Goal: Information Seeking & Learning: Get advice/opinions

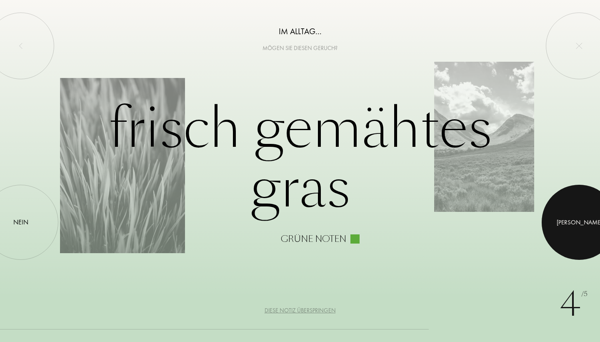
click at [570, 221] on div at bounding box center [579, 222] width 75 height 75
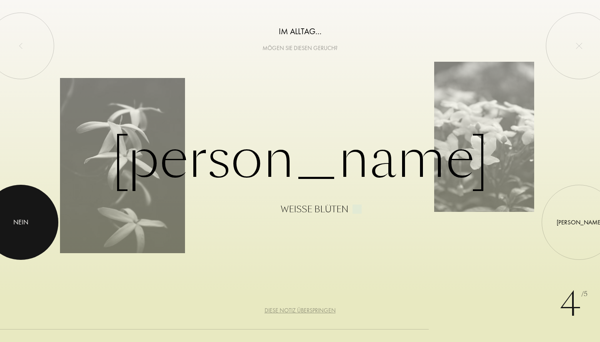
click at [27, 222] on div "Nein" at bounding box center [20, 222] width 15 height 10
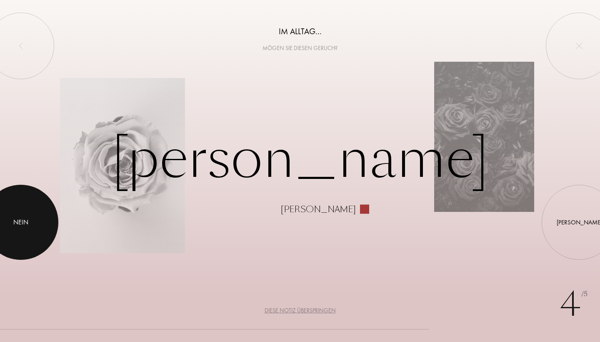
click at [35, 219] on div at bounding box center [20, 222] width 75 height 75
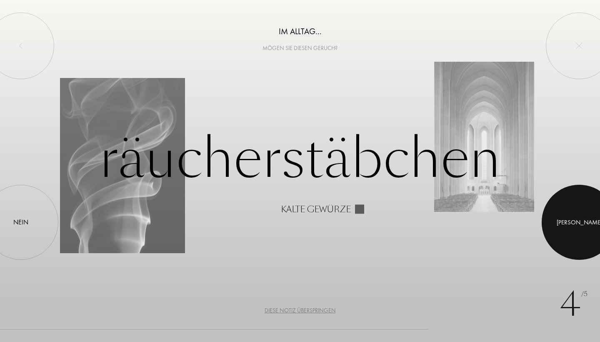
click at [568, 222] on div at bounding box center [579, 222] width 75 height 75
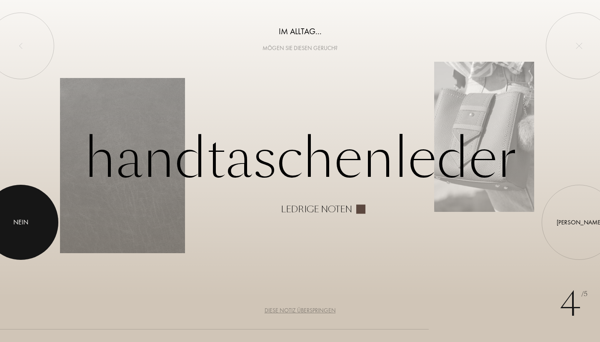
click at [35, 222] on div at bounding box center [20, 222] width 75 height 75
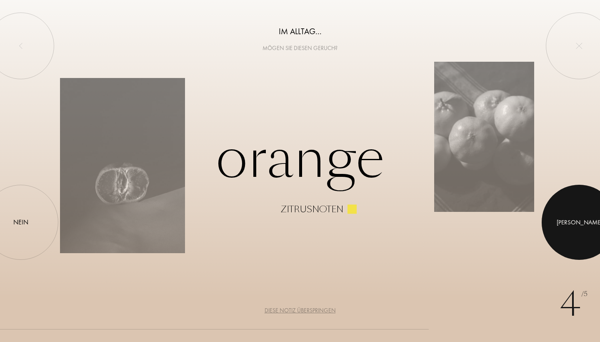
click at [565, 222] on div at bounding box center [579, 222] width 75 height 75
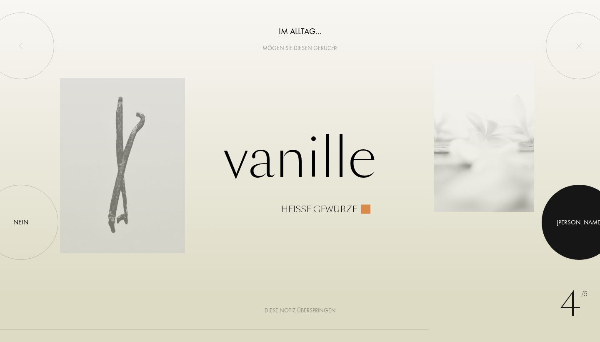
click at [571, 227] on div at bounding box center [579, 222] width 75 height 75
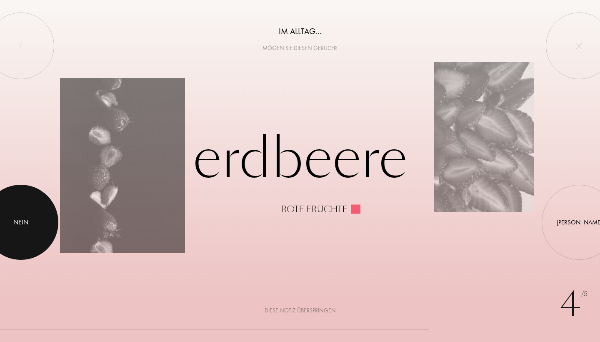
click at [10, 220] on div at bounding box center [20, 222] width 75 height 75
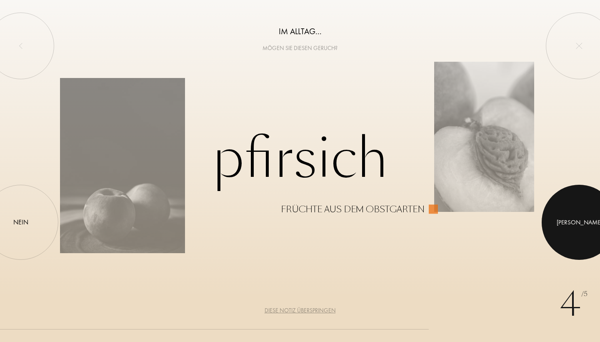
click at [588, 220] on div at bounding box center [579, 222] width 75 height 75
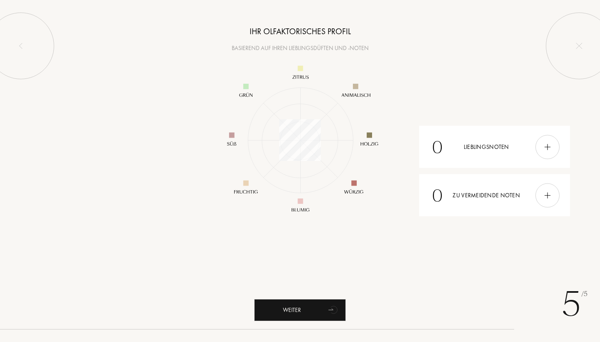
scroll to position [121, 121]
click at [549, 147] on img at bounding box center [547, 146] width 9 height 9
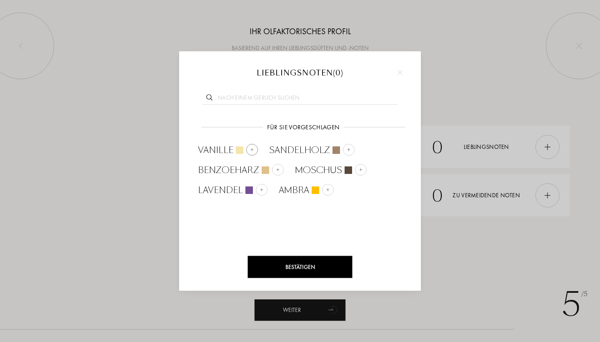
click at [227, 149] on span "Vanille" at bounding box center [215, 150] width 35 height 12
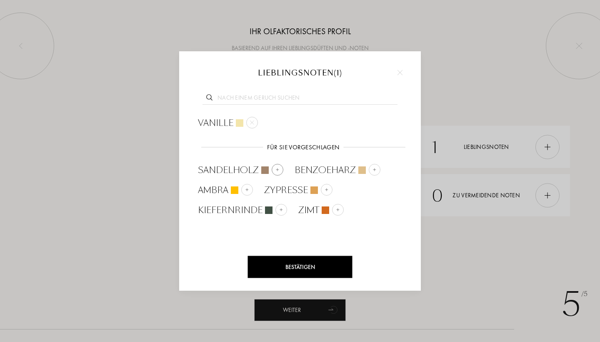
click at [233, 169] on span "Sandelholz" at bounding box center [228, 170] width 61 height 12
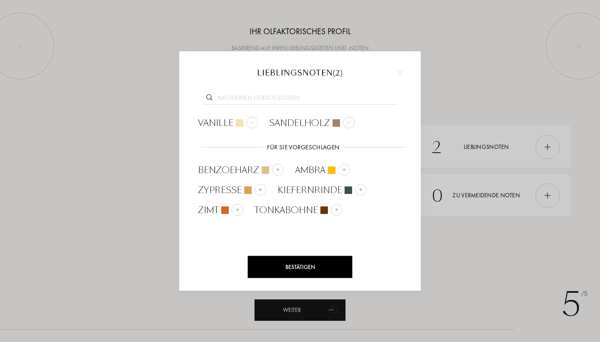
click at [265, 98] on input "text" at bounding box center [299, 98] width 195 height 11
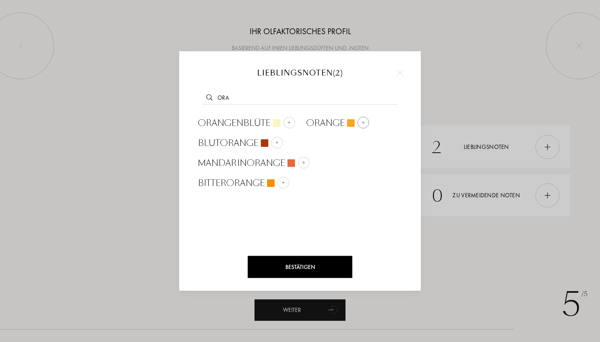
type input "ora"
click at [326, 121] on span "Orange" at bounding box center [325, 123] width 38 height 12
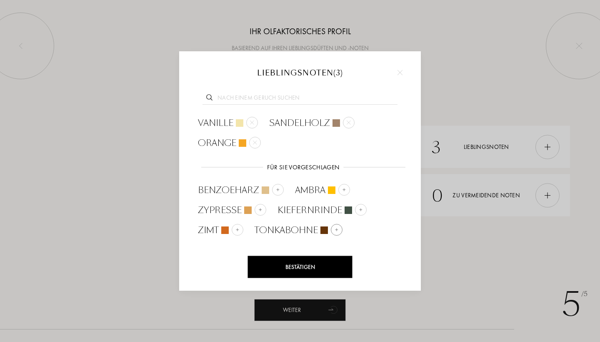
click at [295, 228] on span "Tonkabohne" at bounding box center [286, 230] width 63 height 12
click at [294, 264] on div "Bestätigen" at bounding box center [300, 267] width 105 height 22
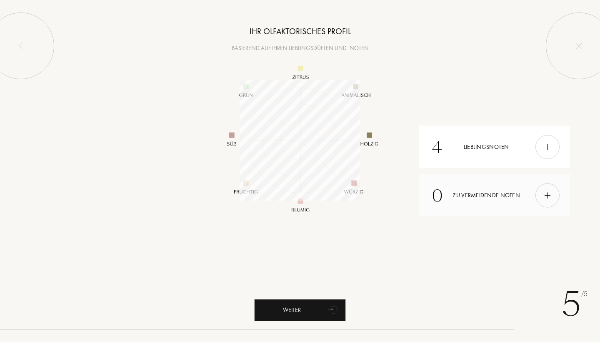
click at [500, 197] on div "0 Zu vermeidende Noten" at bounding box center [494, 195] width 151 height 42
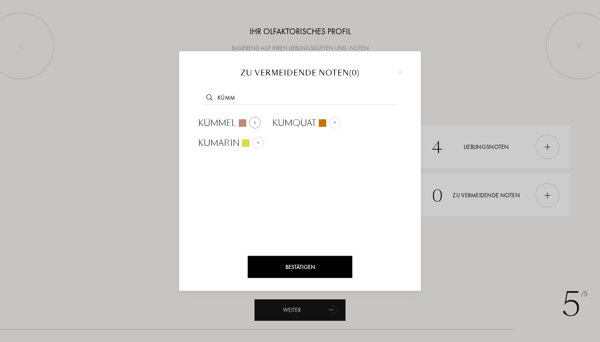
type input "kümm"
click at [218, 125] on span "Kümmel" at bounding box center [217, 123] width 38 height 12
click at [243, 100] on input "text" at bounding box center [299, 98] width 195 height 11
type input "anis"
click at [208, 120] on span "Anis" at bounding box center [208, 123] width 20 height 12
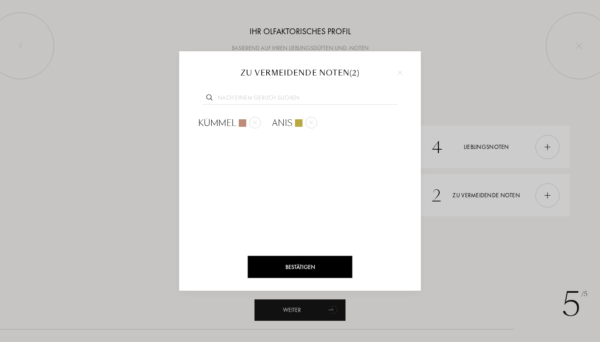
click at [309, 269] on div "Bestätigen" at bounding box center [300, 267] width 105 height 22
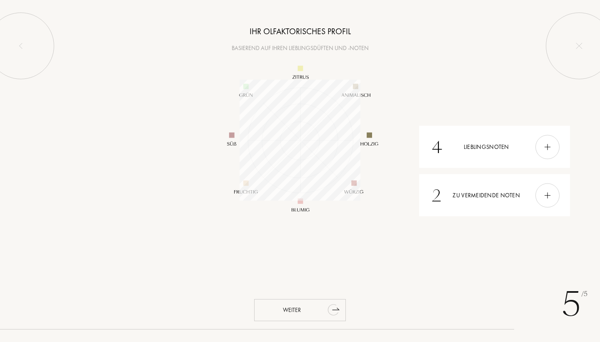
click at [302, 307] on div "Weiter" at bounding box center [300, 310] width 92 height 22
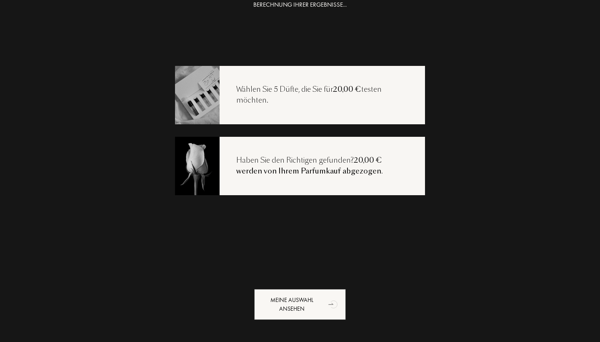
scroll to position [16, 0]
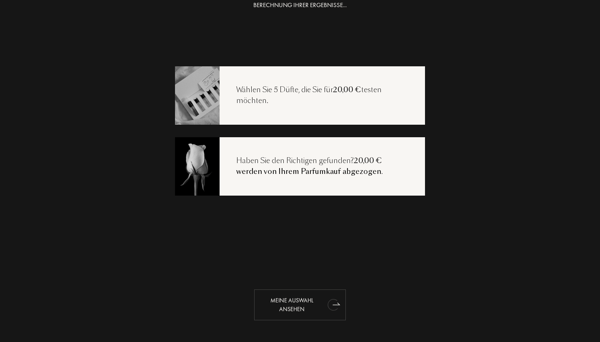
click at [287, 301] on div "Meine Auswahl ansehen" at bounding box center [300, 304] width 92 height 31
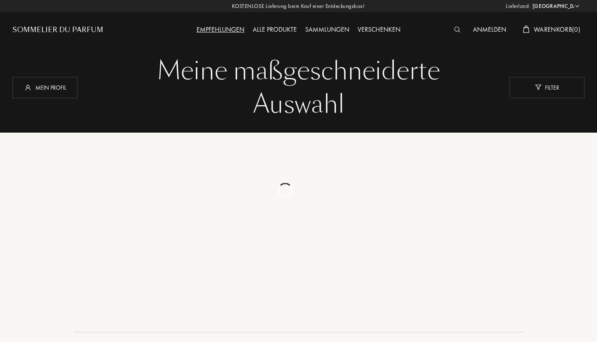
select select "DE"
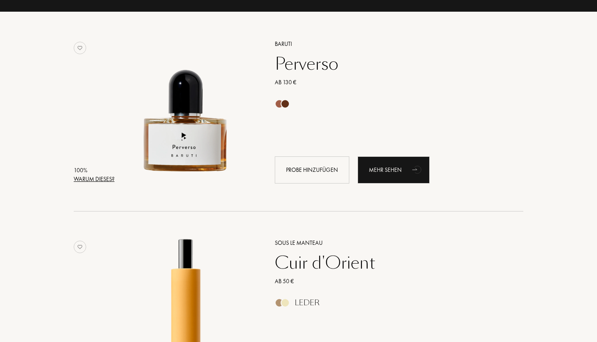
scroll to position [121, 1]
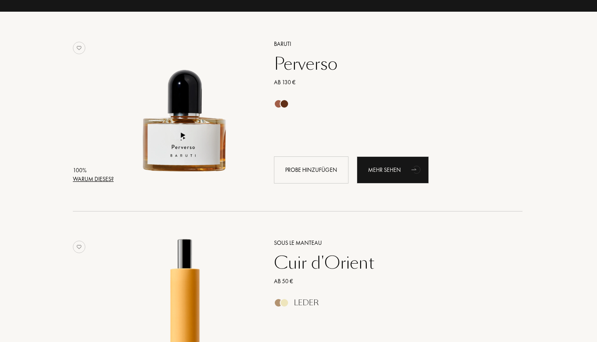
click at [104, 179] on div "Warum dieses?" at bounding box center [93, 179] width 41 height 9
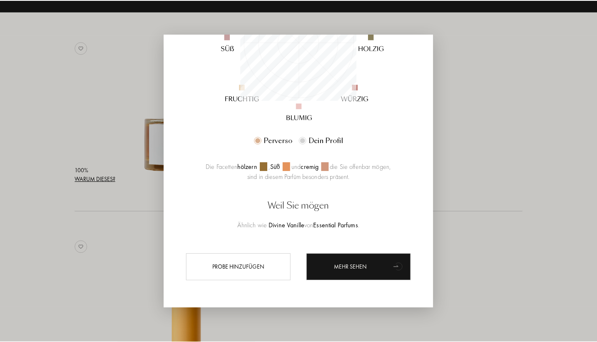
scroll to position [167, 0]
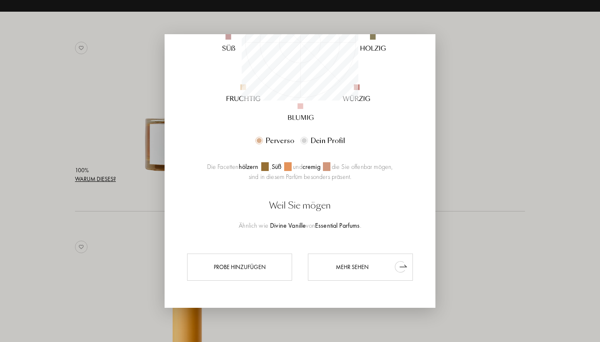
click at [347, 266] on div "Mehr sehen" at bounding box center [360, 266] width 105 height 27
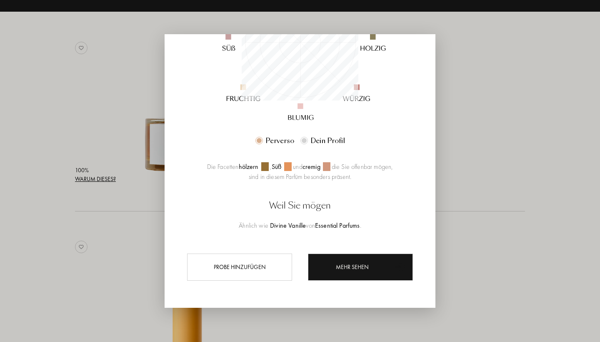
click at [531, 143] on div at bounding box center [300, 171] width 600 height 342
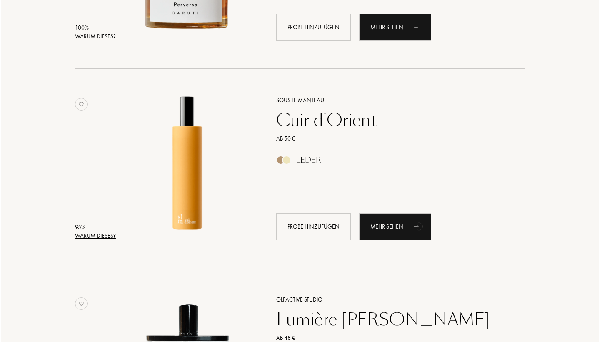
scroll to position [306, 0]
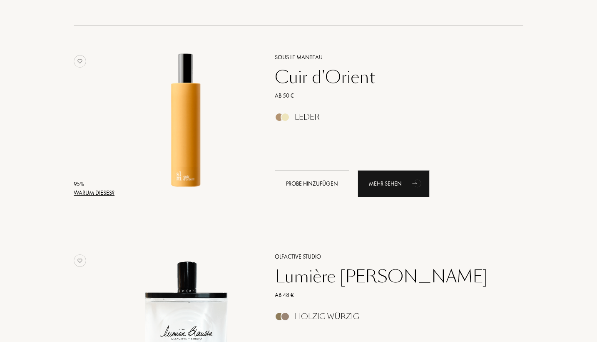
click at [101, 191] on div "Warum dieses?" at bounding box center [94, 192] width 41 height 9
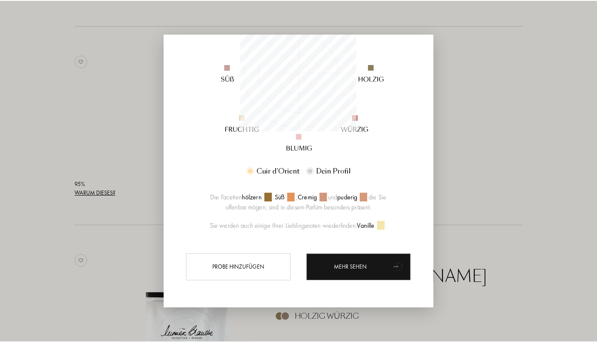
scroll to position [137, 0]
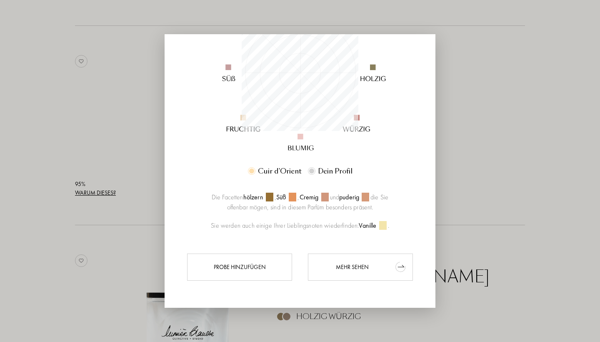
click at [353, 265] on div "Mehr sehen" at bounding box center [360, 266] width 105 height 27
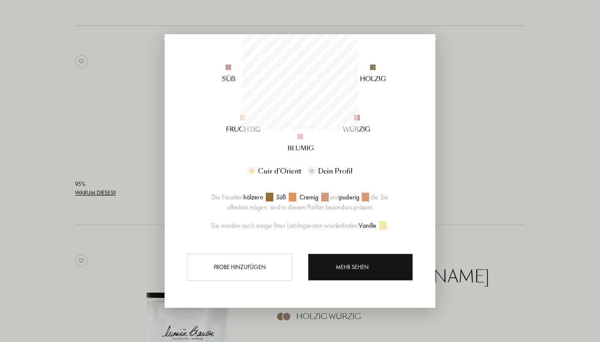
click at [538, 127] on div at bounding box center [300, 171] width 600 height 342
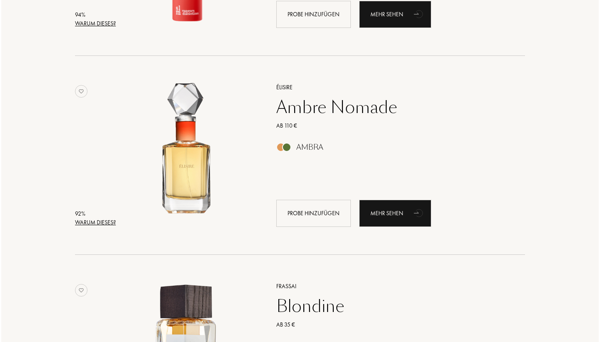
scroll to position [856, 0]
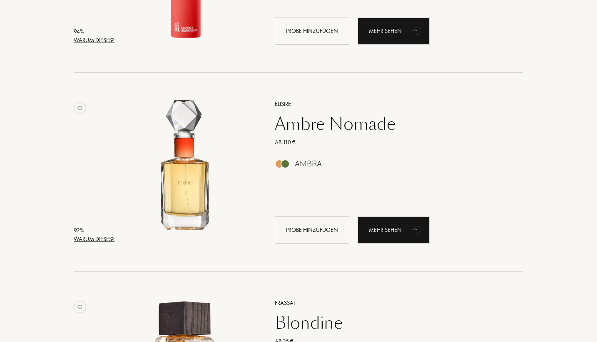
click at [100, 236] on div "Warum dieses?" at bounding box center [94, 239] width 41 height 9
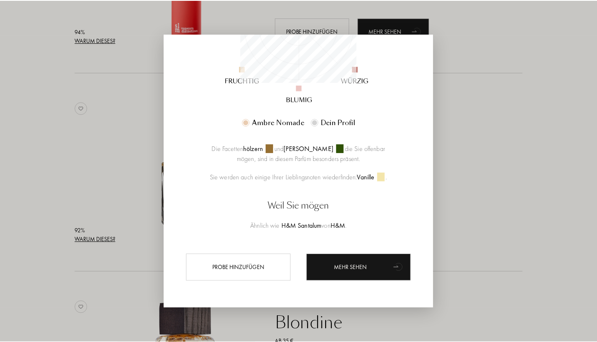
scroll to position [186, 0]
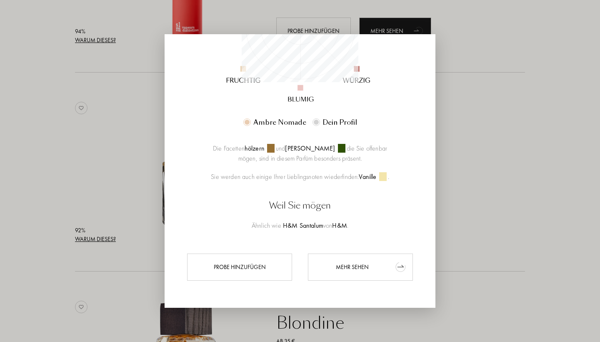
click at [364, 267] on div "Mehr sehen" at bounding box center [360, 266] width 105 height 27
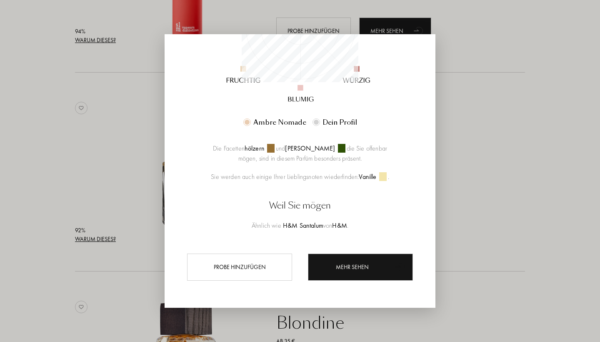
click at [549, 172] on div at bounding box center [300, 171] width 600 height 342
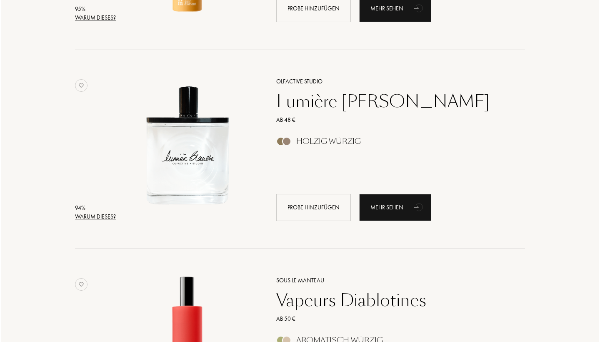
scroll to position [480, 0]
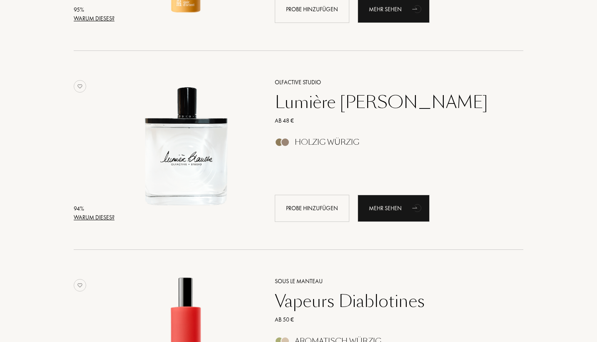
click at [112, 215] on div "Warum dieses?" at bounding box center [94, 217] width 41 height 9
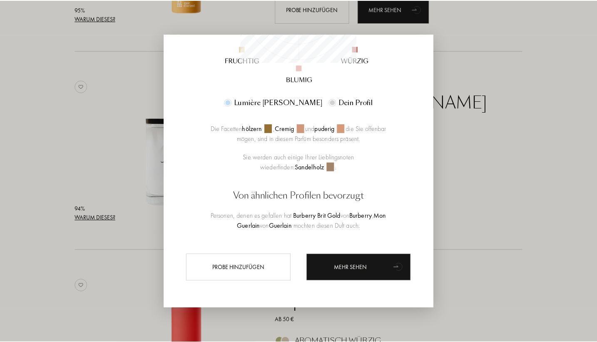
scroll to position [206, 0]
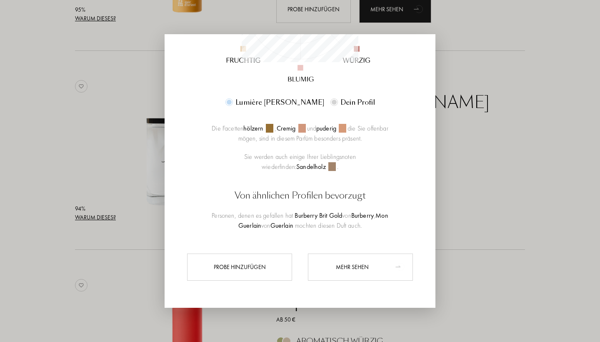
click at [344, 269] on div "Mehr sehen" at bounding box center [360, 266] width 105 height 27
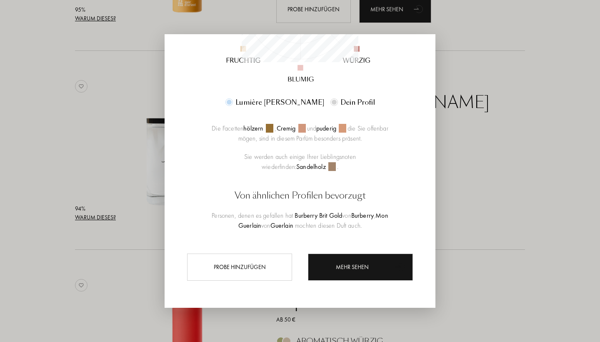
click at [540, 161] on div at bounding box center [300, 171] width 600 height 342
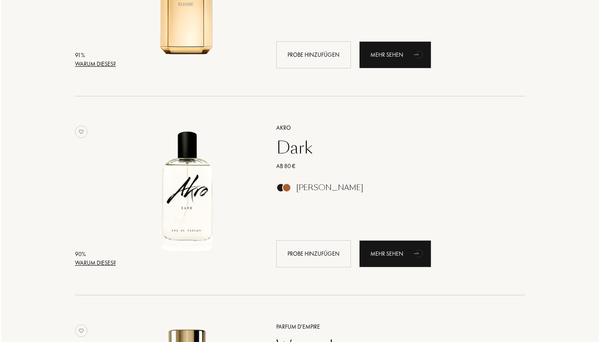
scroll to position [1716, 0]
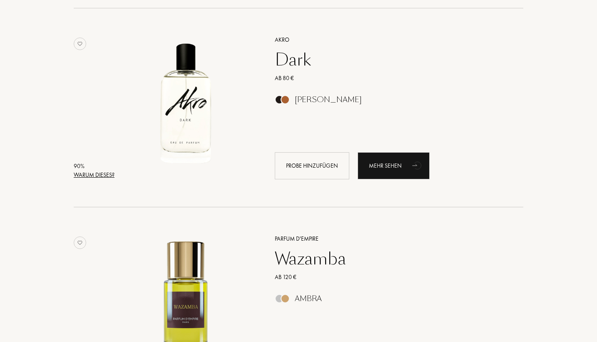
click at [103, 174] on div "Warum dieses?" at bounding box center [94, 174] width 41 height 9
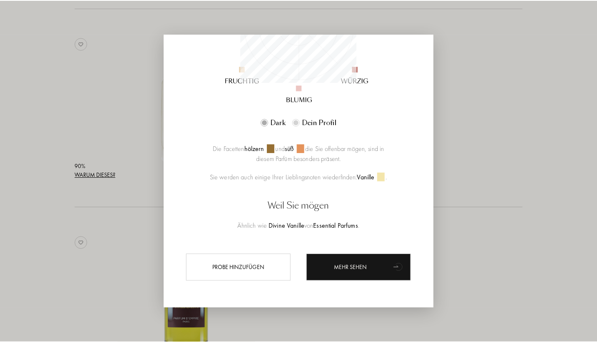
scroll to position [186, 0]
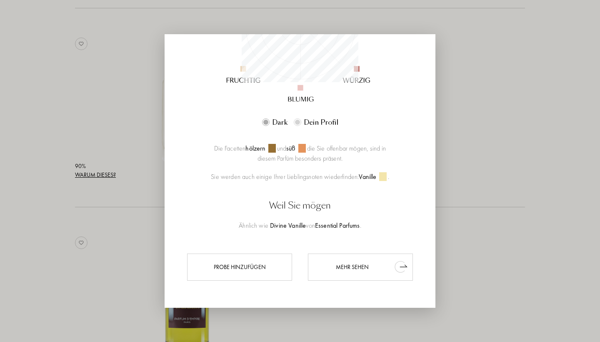
click at [350, 268] on div "Mehr sehen" at bounding box center [360, 266] width 105 height 27
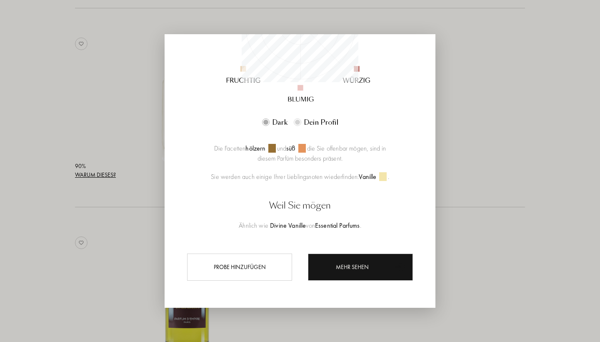
click at [528, 133] on div at bounding box center [300, 171] width 600 height 342
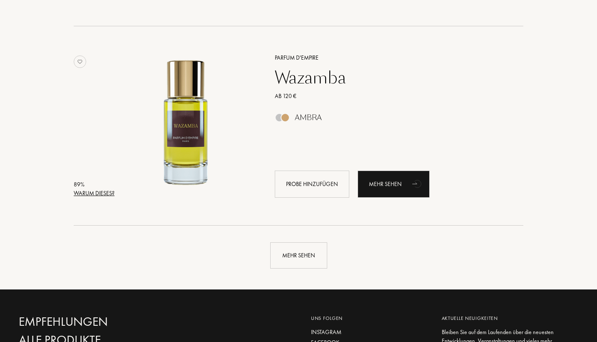
scroll to position [1890, 0]
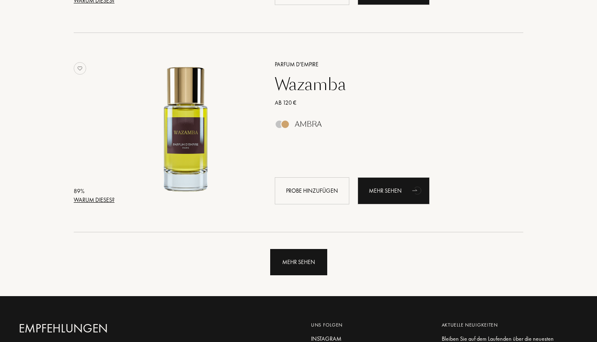
click at [293, 263] on div "Mehr sehen" at bounding box center [298, 262] width 57 height 26
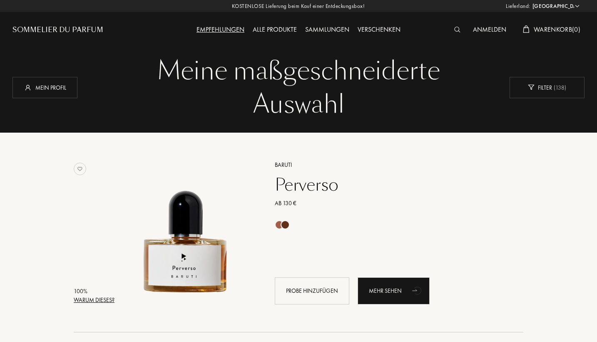
scroll to position [0, 0]
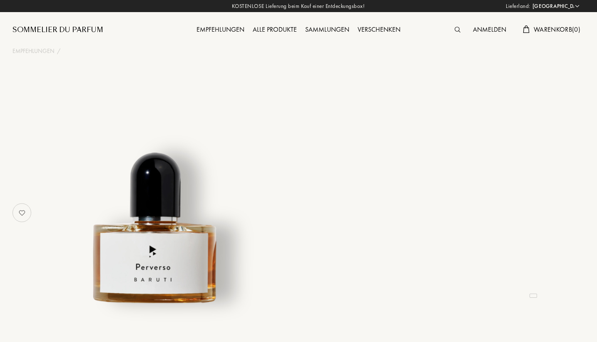
select select "DE"
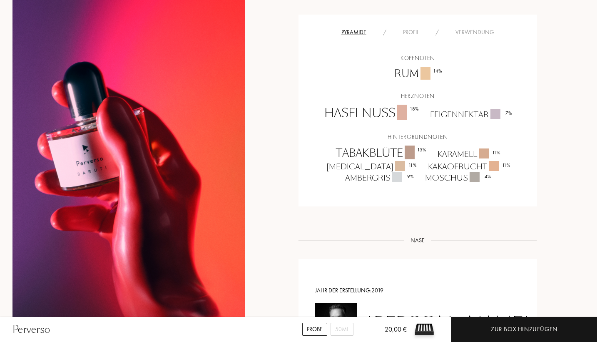
scroll to position [558, 0]
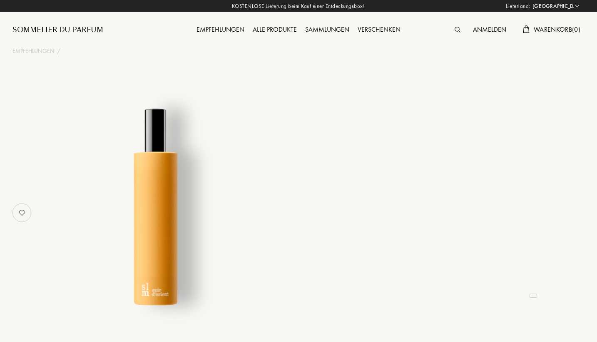
select select "DE"
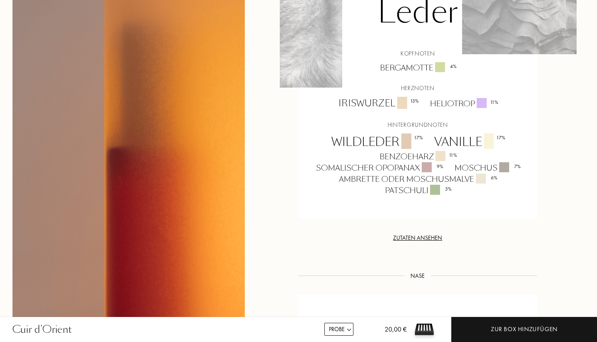
scroll to position [633, 0]
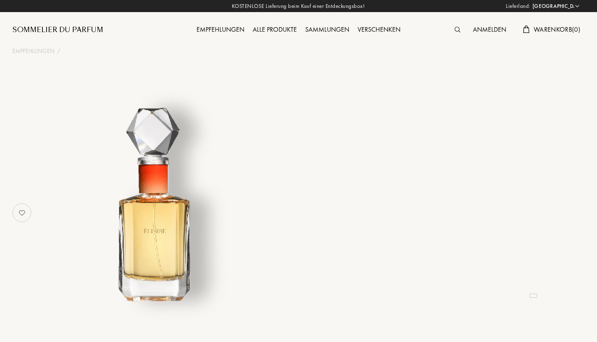
select select "DE"
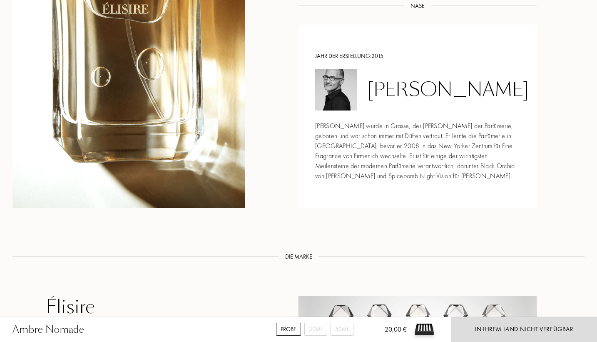
scroll to position [843, 0]
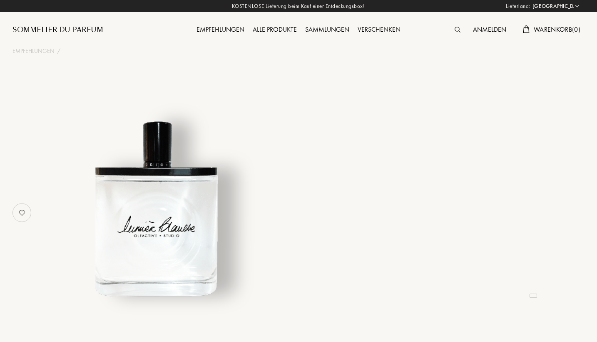
select select "DE"
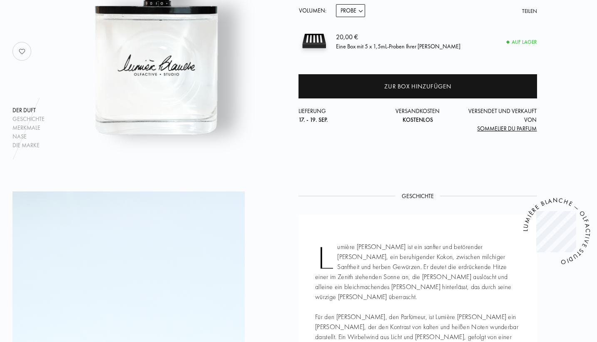
scroll to position [206, 0]
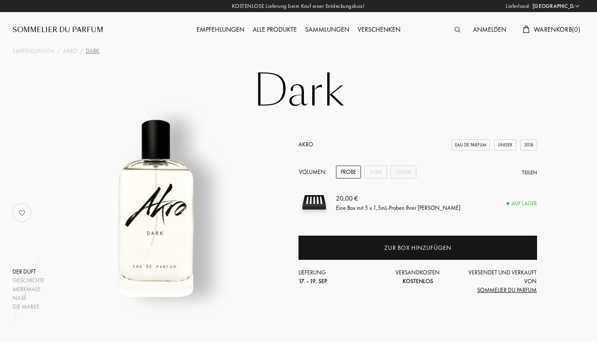
select select "DE"
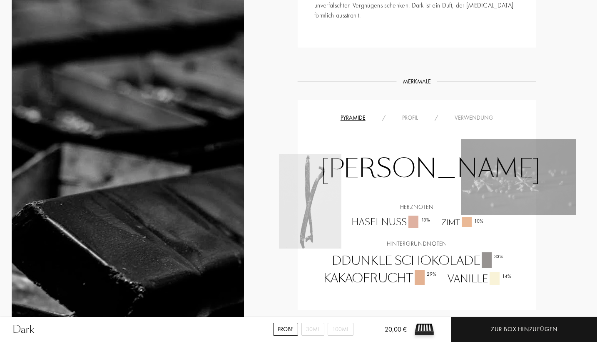
scroll to position [483, 1]
